Goal: Navigation & Orientation: Find specific page/section

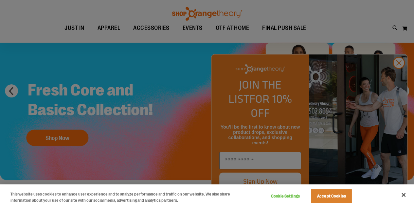
scroll to position [38, 0]
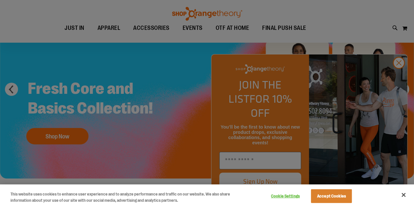
click at [397, 74] on div at bounding box center [207, 103] width 414 height 207
click at [400, 194] on button "Close" at bounding box center [403, 194] width 14 height 14
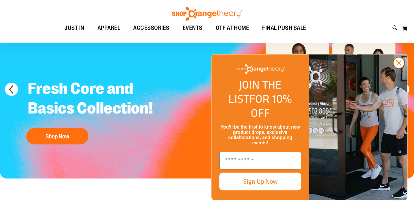
click at [399, 68] on circle "Close dialog" at bounding box center [399, 62] width 11 height 11
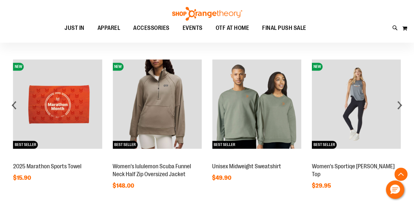
scroll to position [466, 0]
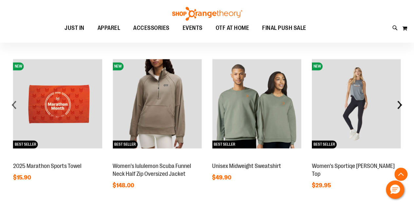
click at [401, 102] on div "next" at bounding box center [399, 104] width 13 height 13
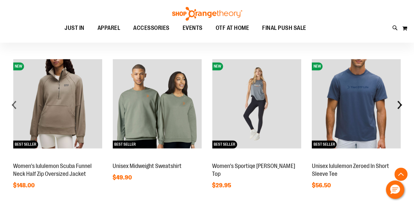
click at [401, 102] on div "next" at bounding box center [399, 104] width 13 height 13
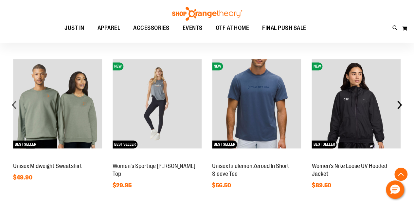
click at [401, 102] on div "next" at bounding box center [399, 104] width 13 height 13
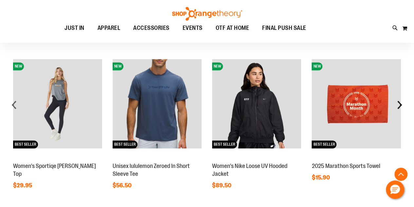
click at [401, 102] on div "next" at bounding box center [399, 104] width 13 height 13
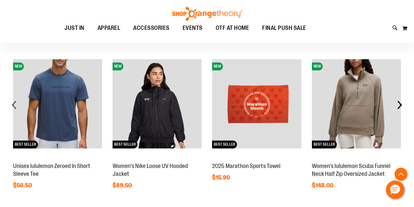
click at [401, 102] on div "next" at bounding box center [399, 104] width 13 height 13
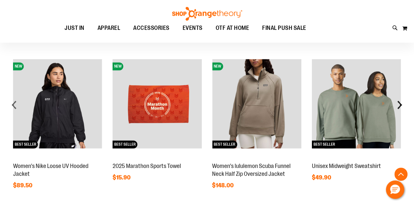
click at [401, 102] on div "next" at bounding box center [399, 104] width 13 height 13
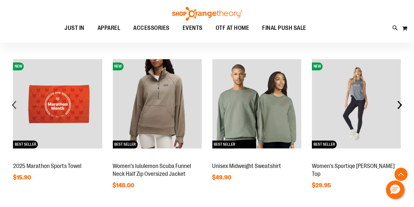
click at [401, 102] on div "next" at bounding box center [399, 104] width 13 height 13
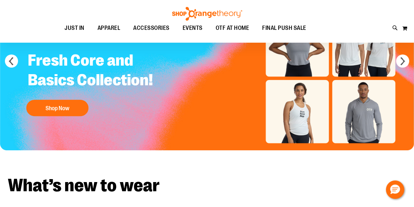
scroll to position [34, 0]
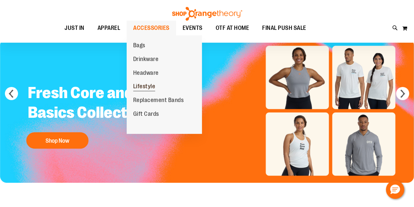
click at [146, 88] on span "Lifestyle" at bounding box center [144, 87] width 22 height 8
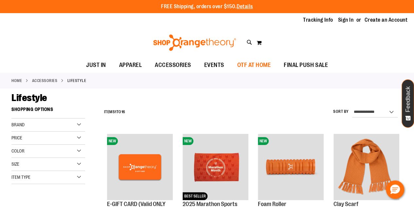
click at [255, 69] on span "OTF AT HOME" at bounding box center [254, 65] width 34 height 15
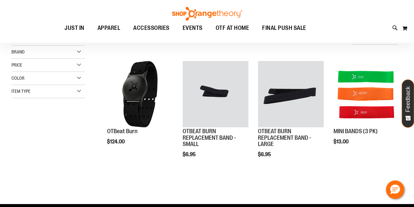
scroll to position [84, 0]
